Goal: Information Seeking & Learning: Learn about a topic

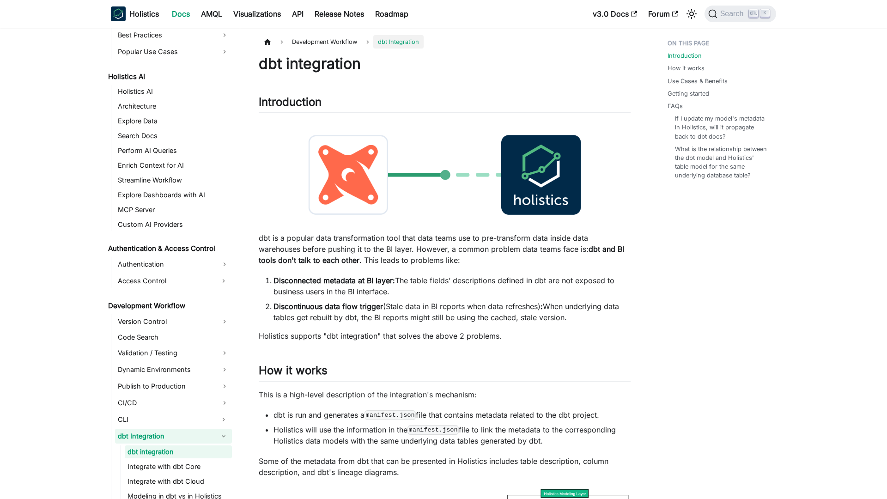
scroll to position [488, 0]
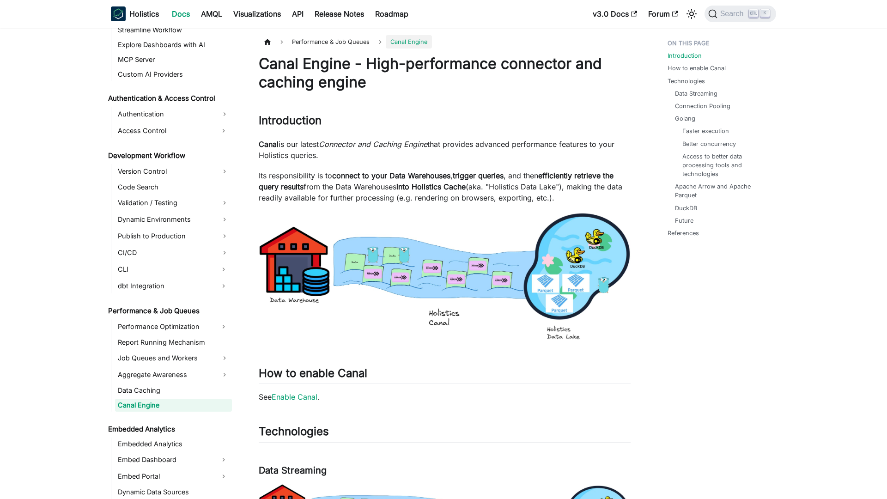
scroll to position [592, 0]
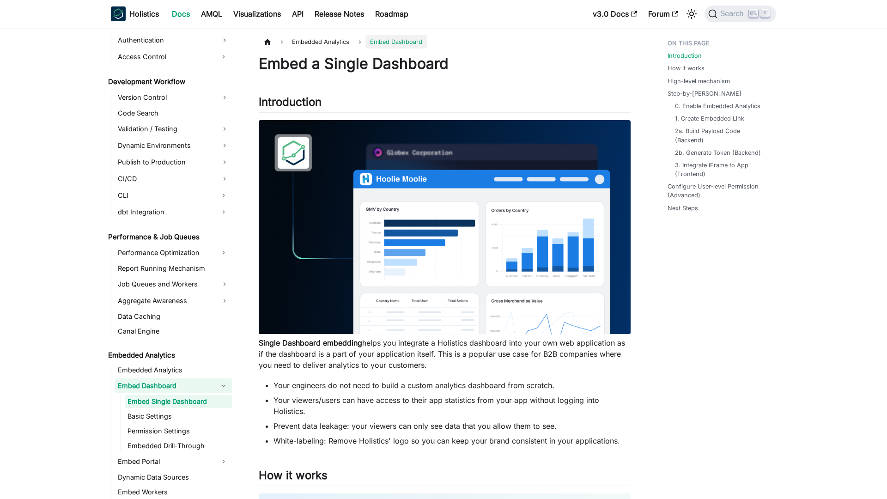
scroll to position [662, 0]
